Goal: Information Seeking & Learning: Learn about a topic

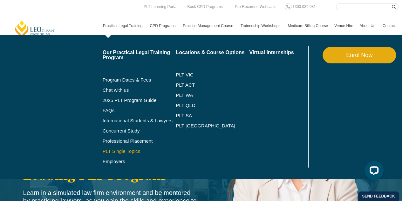
click at [129, 150] on link "PLT Single Topics" at bounding box center [139, 151] width 73 height 5
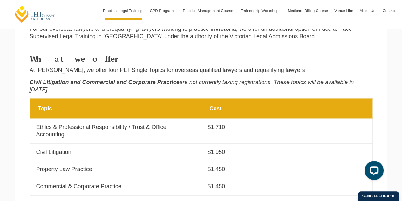
scroll to position [286, 0]
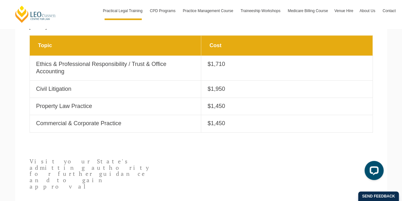
click at [232, 60] on p "$1,710" at bounding box center [287, 63] width 159 height 7
click at [230, 85] on p "$1,950" at bounding box center [287, 88] width 159 height 7
click at [228, 102] on p "$1,450" at bounding box center [287, 105] width 159 height 7
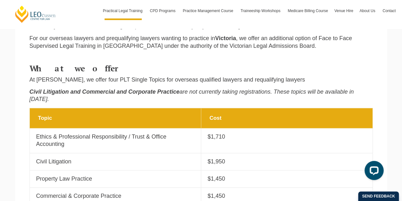
scroll to position [211, 0]
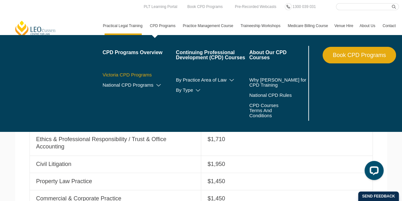
click at [138, 73] on link "Victoria CPD Programs" at bounding box center [139, 74] width 73 height 5
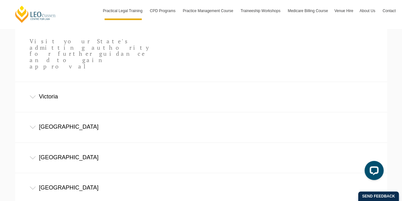
scroll to position [466, 0]
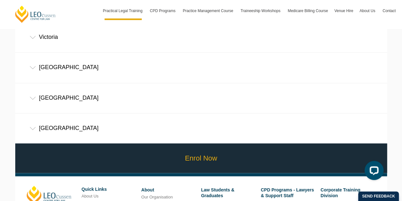
click at [186, 143] on link "Enrol Now" at bounding box center [201, 158] width 375 height 30
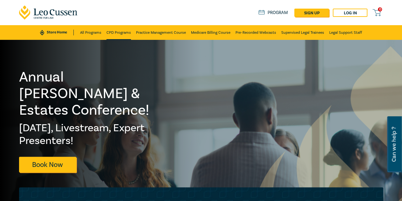
click at [116, 34] on link "CPD Programs" at bounding box center [119, 32] width 24 height 15
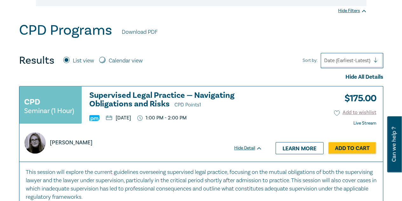
click at [120, 92] on h3 "Supervised Legal Practice — Navigating Obligations and Risks CPD Points 1" at bounding box center [175, 100] width 173 height 18
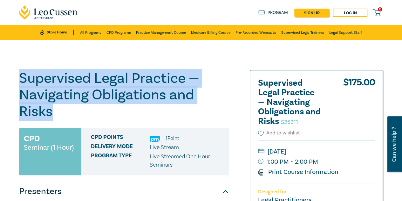
drag, startPoint x: 52, startPoint y: 114, endPoint x: 20, endPoint y: 84, distance: 43.9
click at [20, 84] on h1 "Supervised Legal Practice — Navigating Obligations and Risks S25311" at bounding box center [124, 95] width 210 height 50
copy h1 "Supervised Legal Practice — Navigating Obligations and Risks"
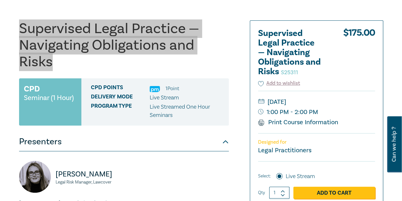
scroll to position [127, 0]
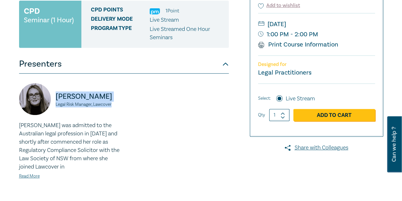
drag, startPoint x: 119, startPoint y: 107, endPoint x: 57, endPoint y: 100, distance: 62.1
click at [57, 100] on div "Glenda Carry Legal Risk Manager, Lawcover" at bounding box center [69, 102] width 101 height 38
copy div "Glenda Carry Legal Risk Manager, Lawcover"
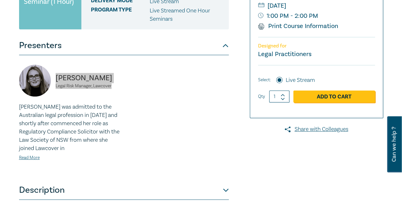
scroll to position [159, 0]
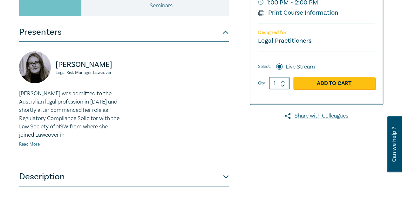
click at [27, 146] on link "Read More" at bounding box center [29, 144] width 21 height 6
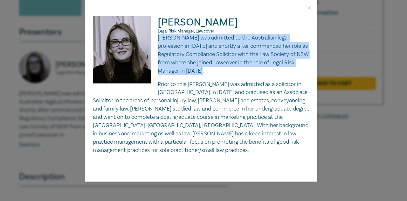
drag, startPoint x: 209, startPoint y: 70, endPoint x: 159, endPoint y: 39, distance: 58.2
click at [159, 39] on p "Glenda was admitted to the Australian legal profession in 2014 and shortly afte…" at bounding box center [201, 54] width 217 height 41
copy p "Glenda was admitted to the Australian legal profession in 2014 and shortly afte…"
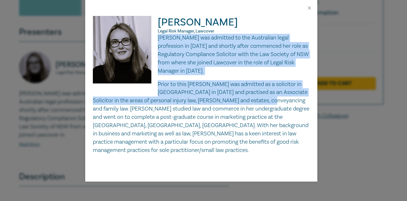
drag, startPoint x: 260, startPoint y: 100, endPoint x: 159, endPoint y: 40, distance: 117.8
click at [159, 40] on div "Glenda was admitted to the Australian legal profession in 2014 and shortly afte…" at bounding box center [201, 94] width 217 height 121
copy div "Glenda was admitted to the Australian legal profession in 2014 and shortly afte…"
click at [311, 9] on button "Close" at bounding box center [310, 8] width 6 height 6
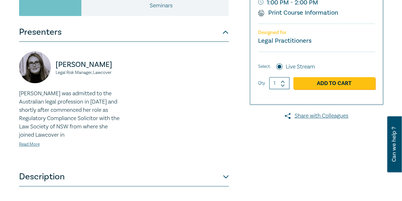
click at [167, 47] on div "Glenda Carry Legal Risk Manager, Lawcover Glenda was admitted to the Australian…" at bounding box center [124, 104] width 210 height 125
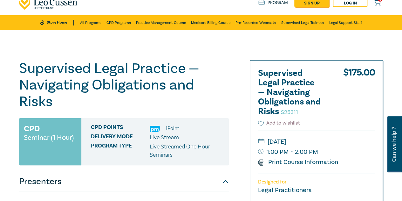
scroll to position [0, 0]
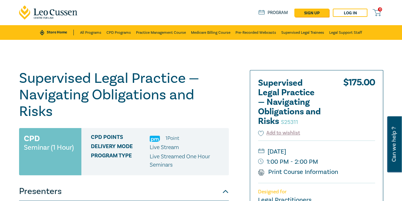
drag, startPoint x: 55, startPoint y: 111, endPoint x: 20, endPoint y: 85, distance: 43.5
click at [20, 85] on h1 "Supervised Legal Practice — Navigating Obligations and Risks S25311" at bounding box center [124, 95] width 210 height 50
copy h1 "Supervised Legal Practice — Navigating Obligations and Risks"
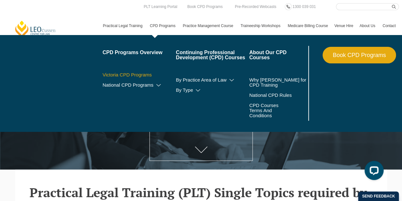
click at [129, 74] on link "Victoria CPD Programs" at bounding box center [139, 74] width 73 height 5
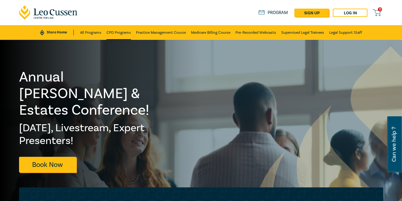
click at [115, 34] on link "CPD Programs" at bounding box center [119, 32] width 24 height 15
